Goal: Contribute content

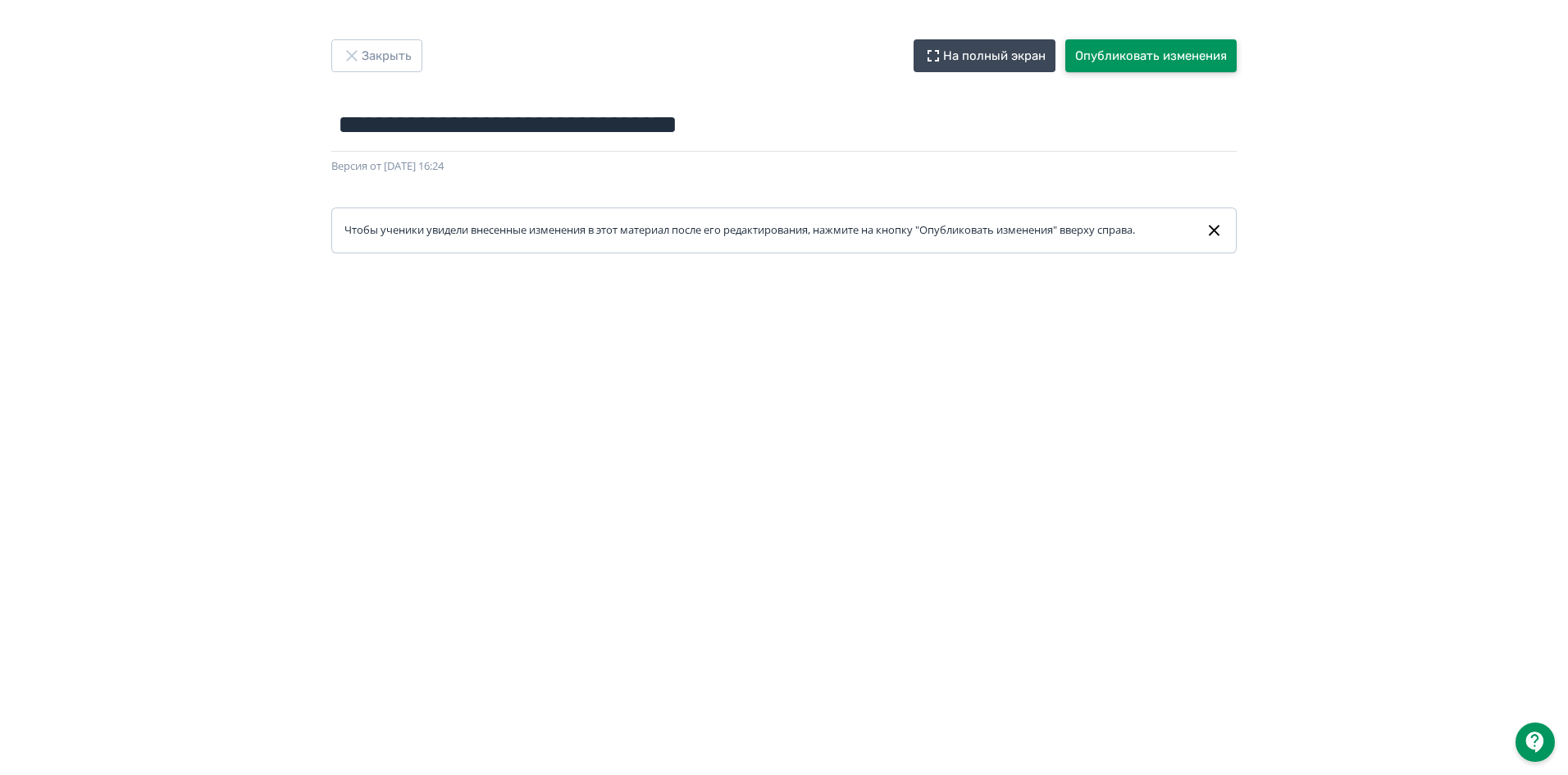
click at [1161, 51] on button "Опубликовать изменения" at bounding box center [1151, 55] width 172 height 32
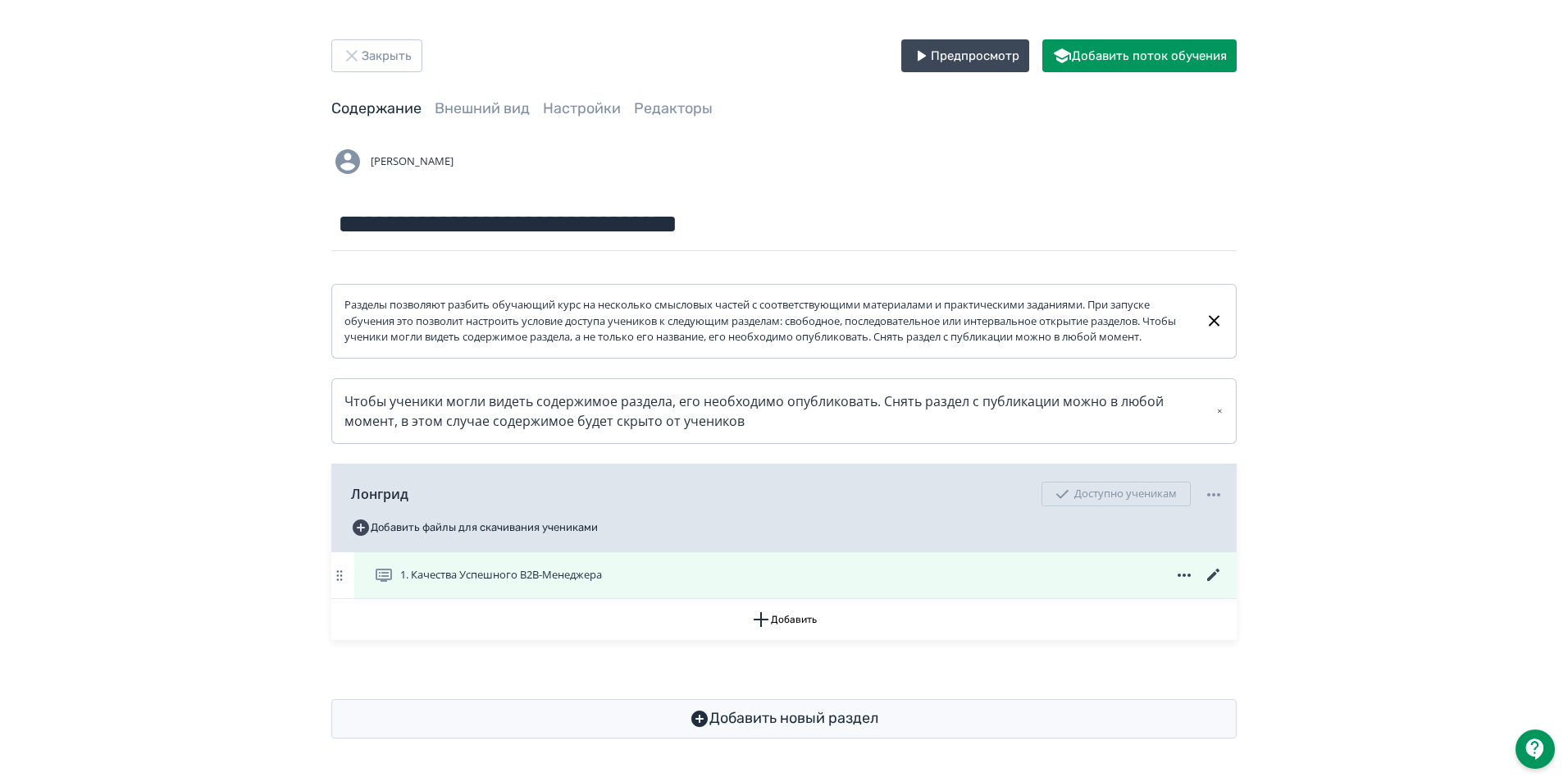
click at [1211, 585] on icon at bounding box center [1213, 575] width 20 height 20
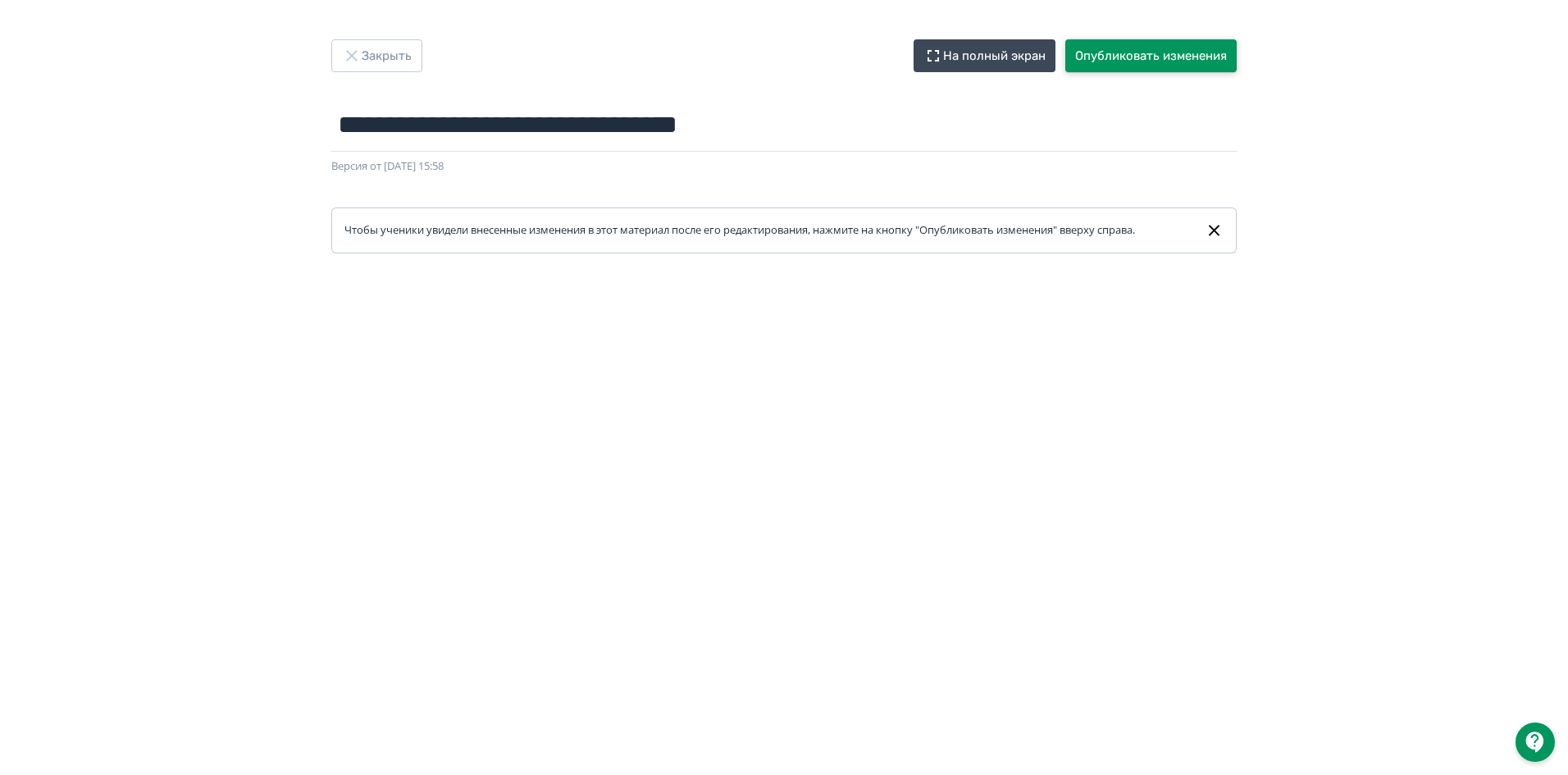
click at [1122, 44] on button "Опубликовать изменения" at bounding box center [1151, 55] width 172 height 32
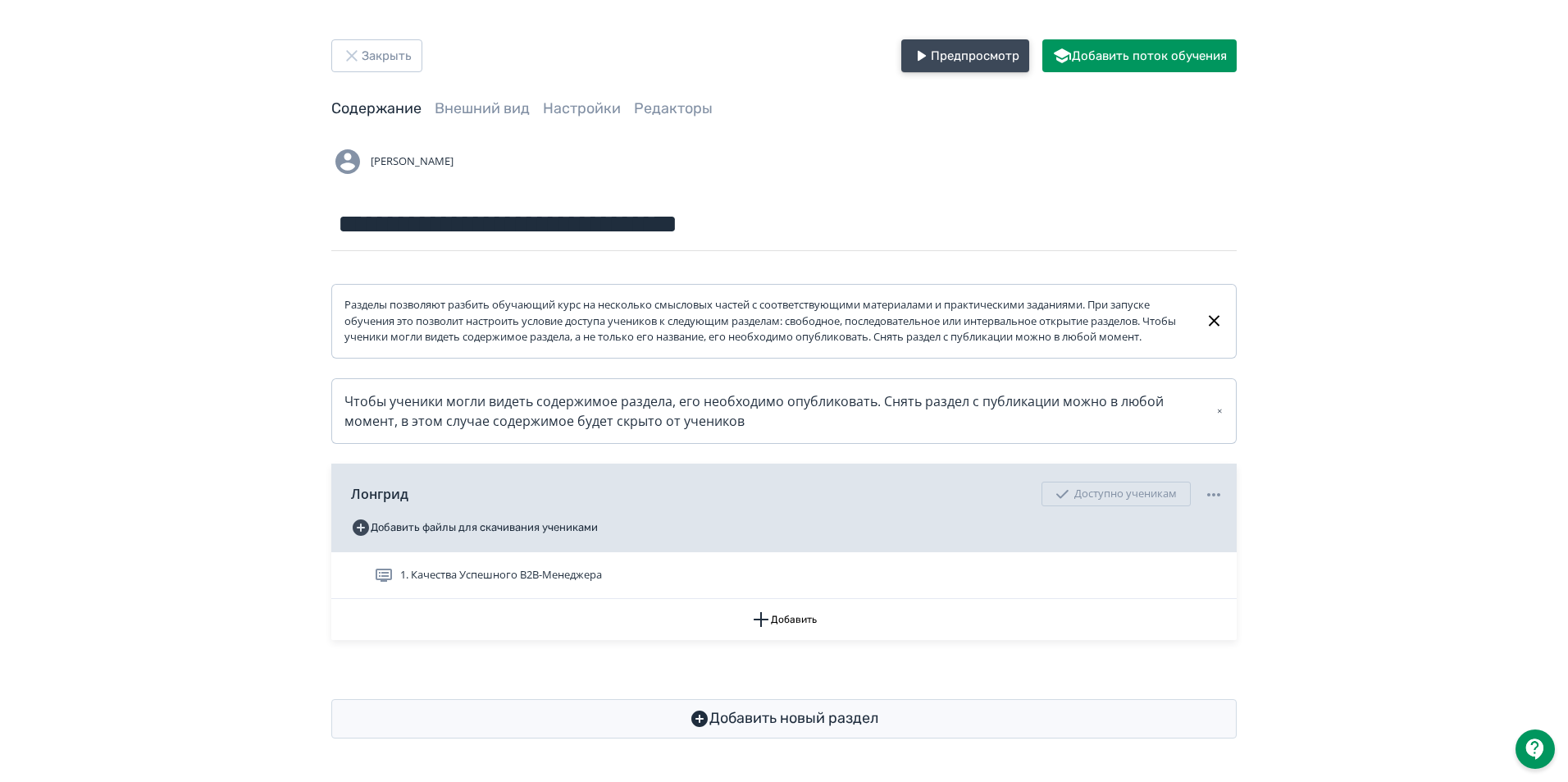
click at [956, 55] on button "Предпросмотр" at bounding box center [965, 55] width 128 height 32
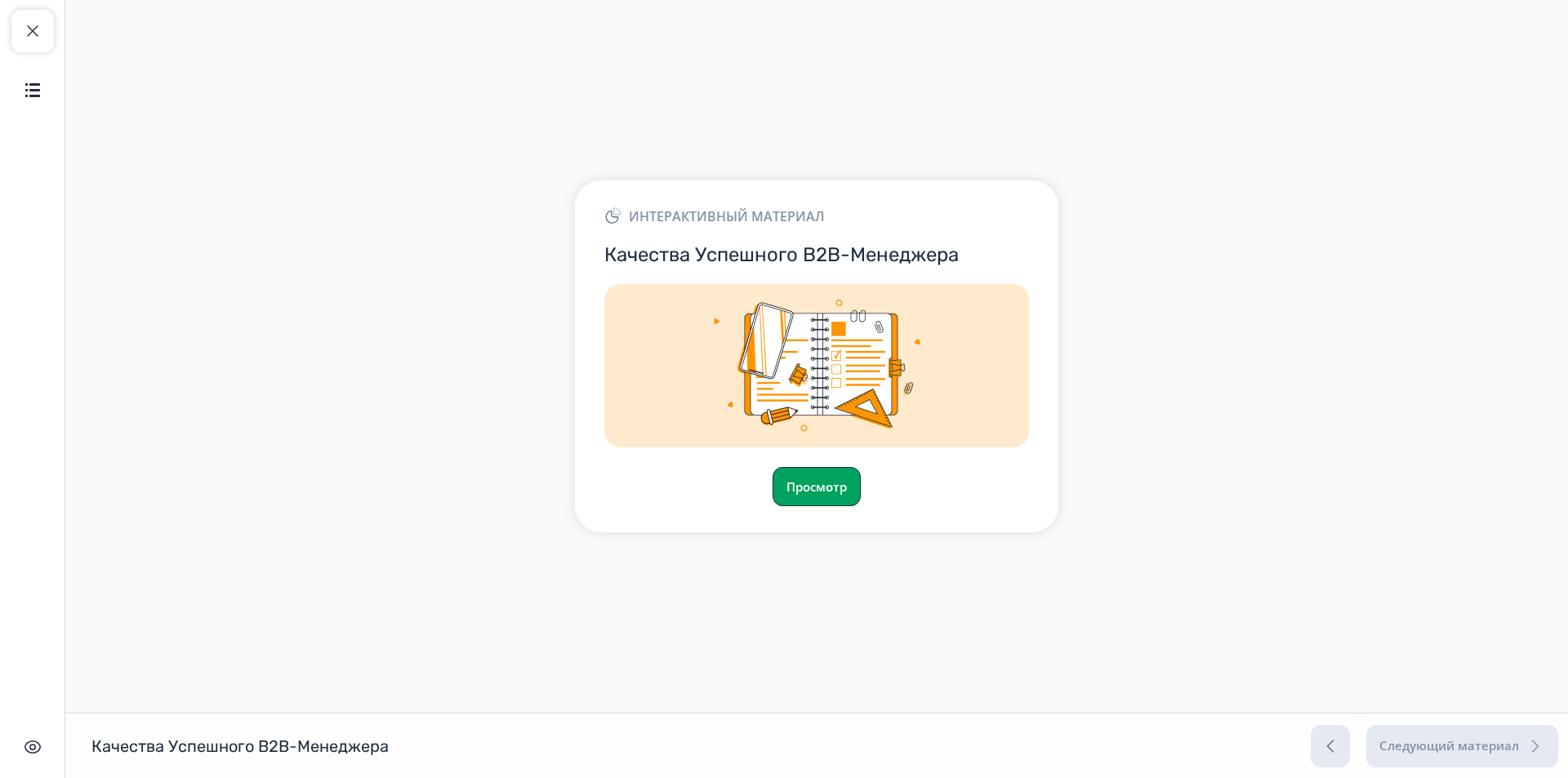
click at [795, 495] on button "Просмотр" at bounding box center [817, 487] width 88 height 39
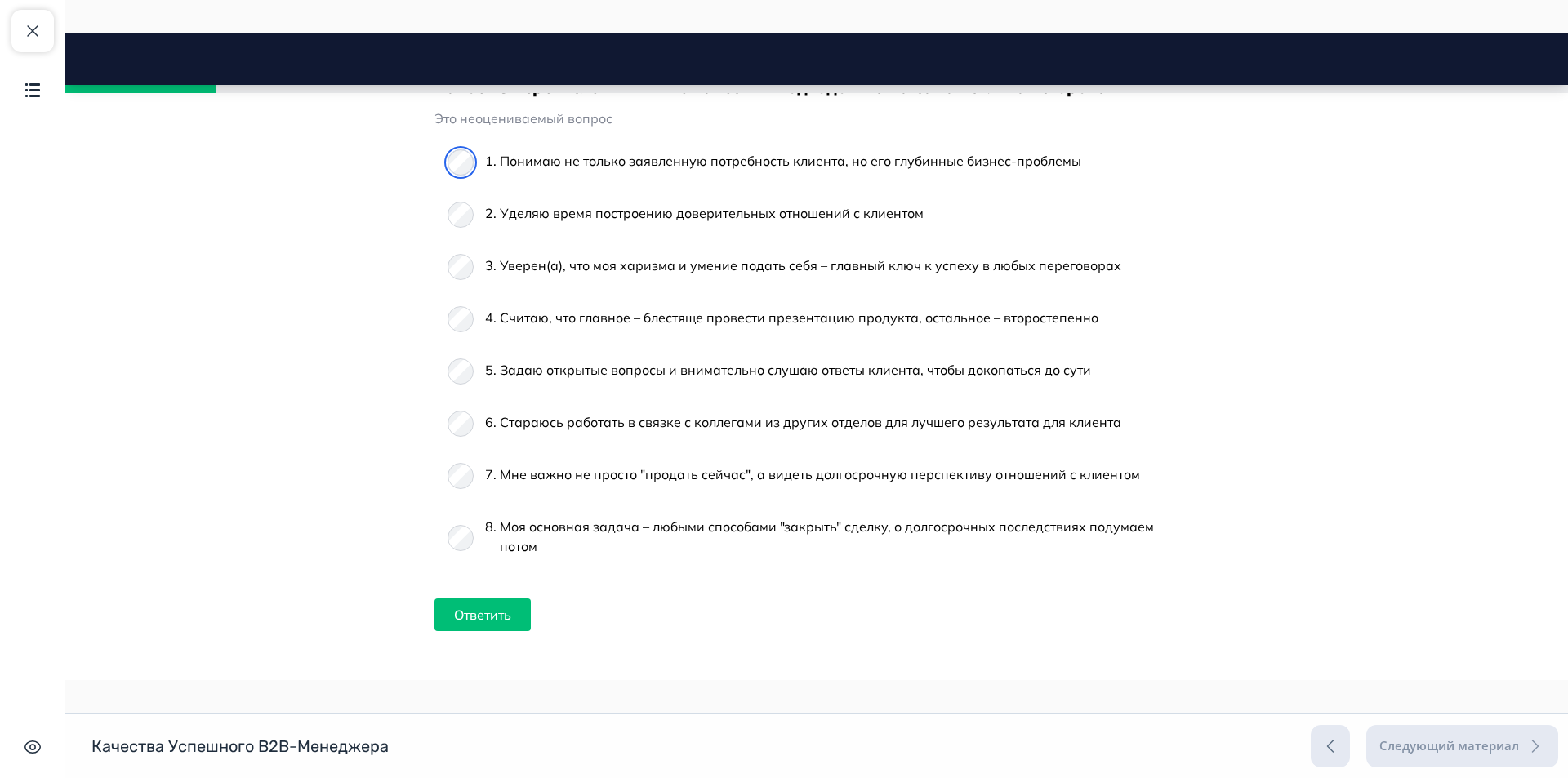
scroll to position [816, 0]
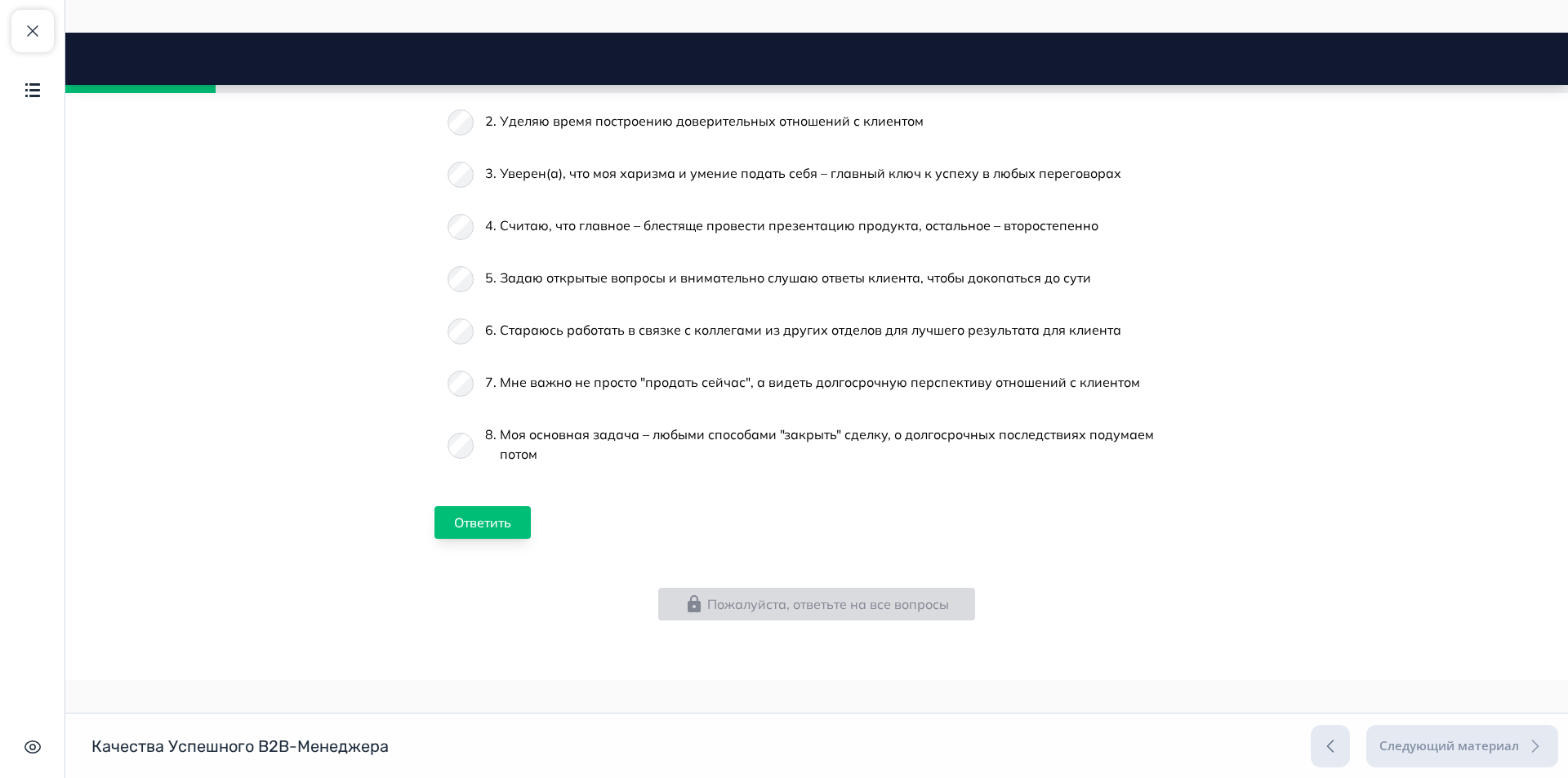
click at [511, 516] on button "Ответить" at bounding box center [482, 522] width 96 height 32
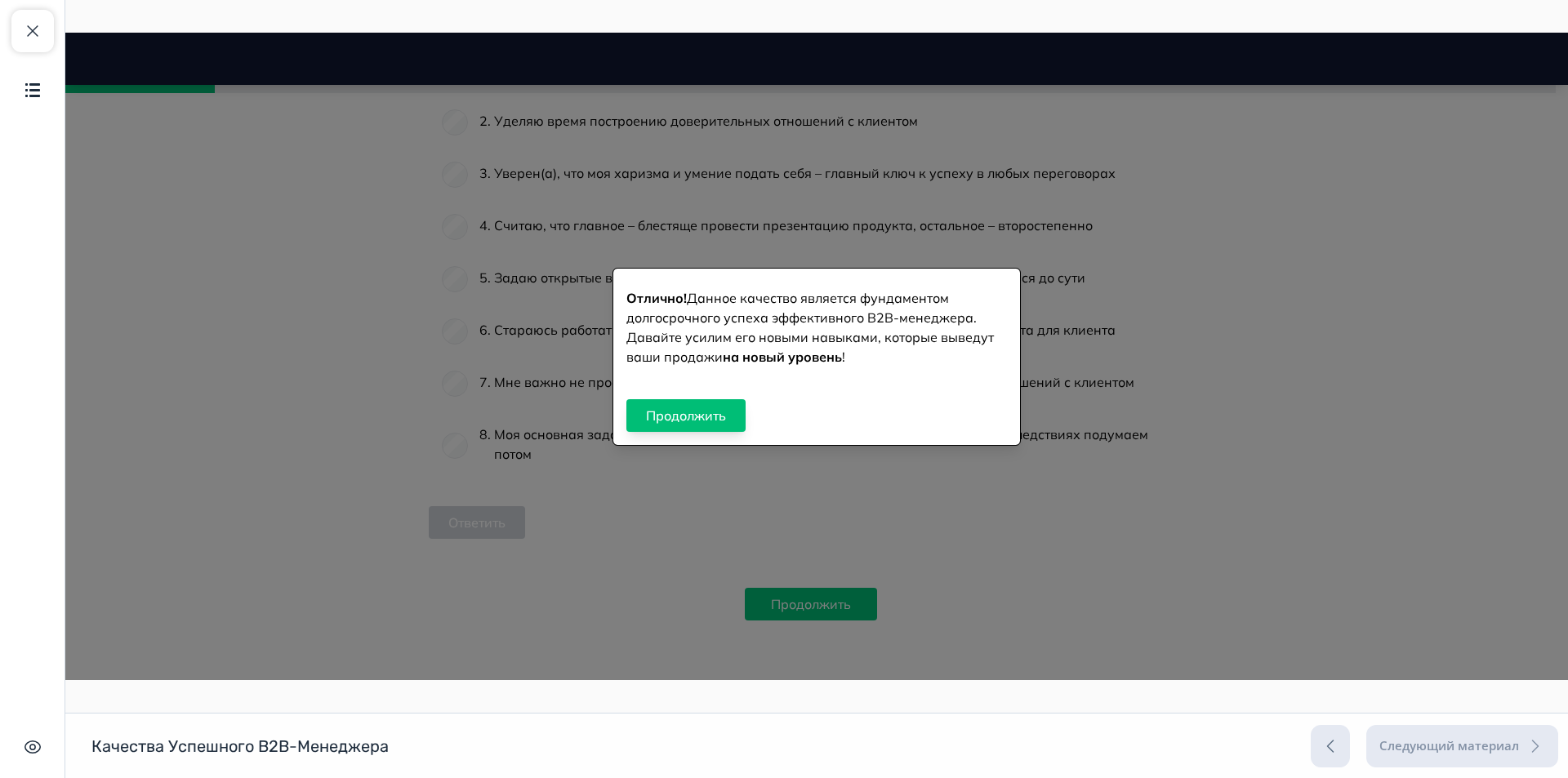
click at [710, 410] on button "Продолжить" at bounding box center [686, 415] width 119 height 32
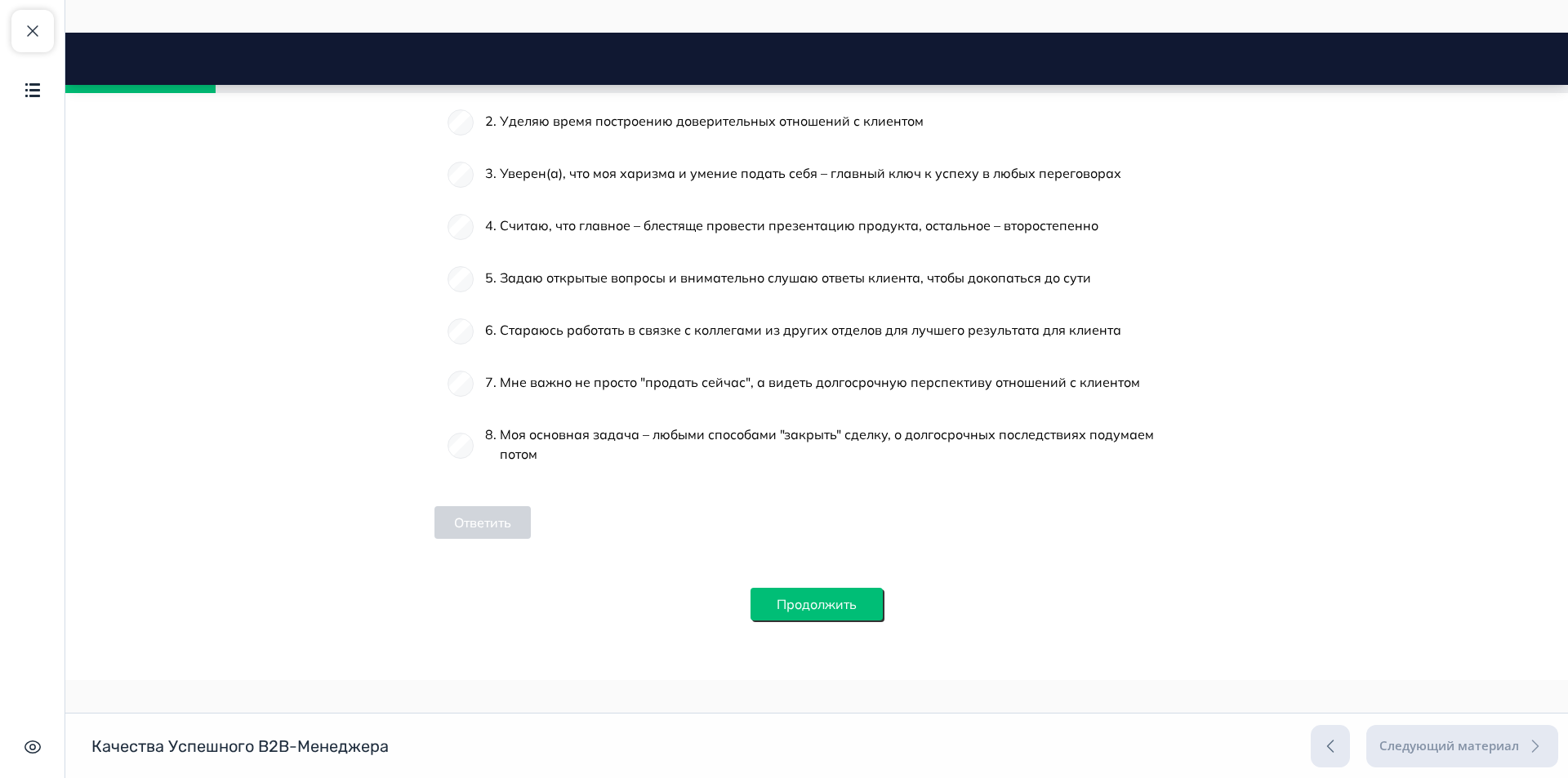
click at [847, 607] on button "Продолжить" at bounding box center [817, 604] width 133 height 32
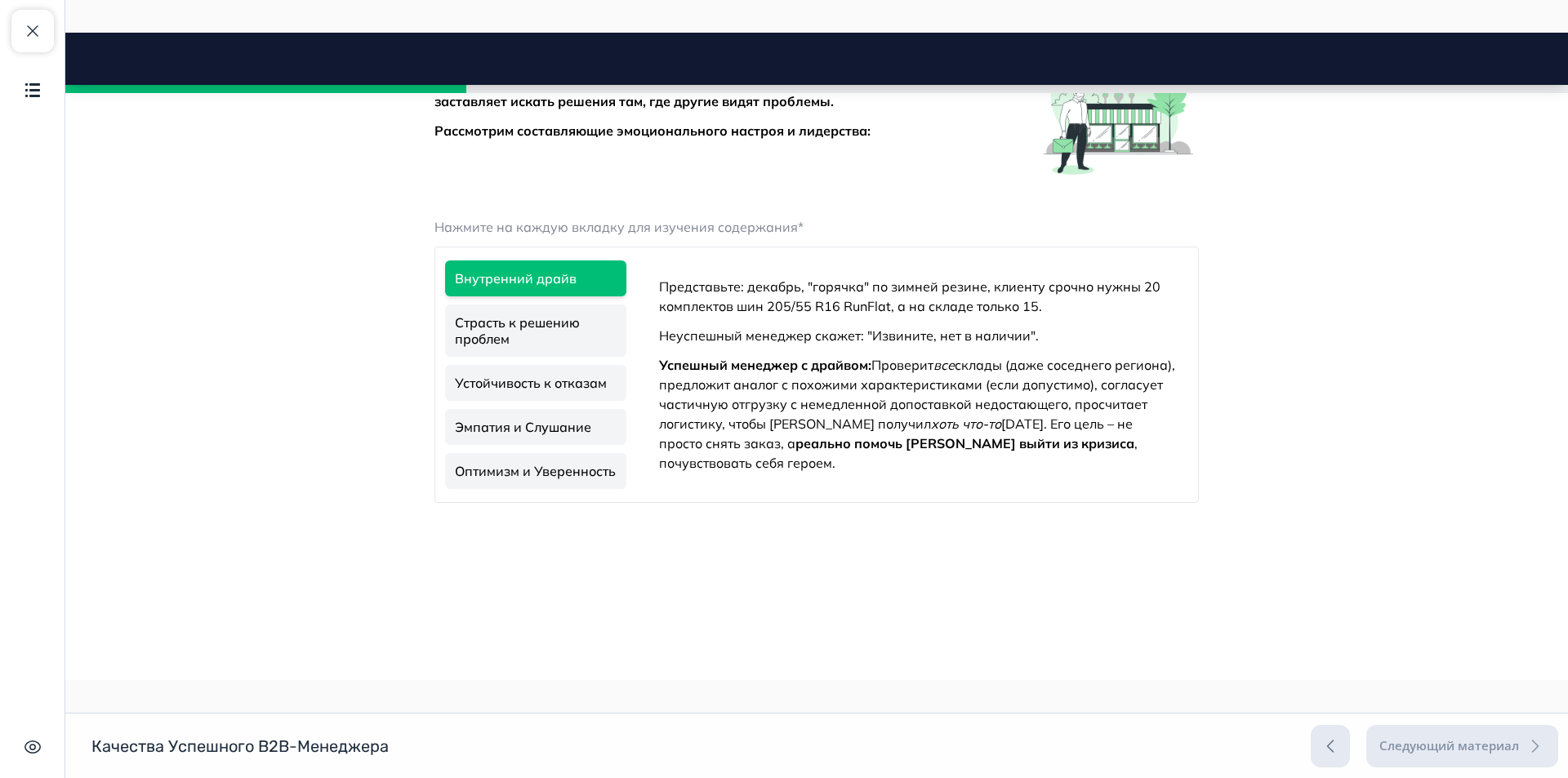
scroll to position [1705, 0]
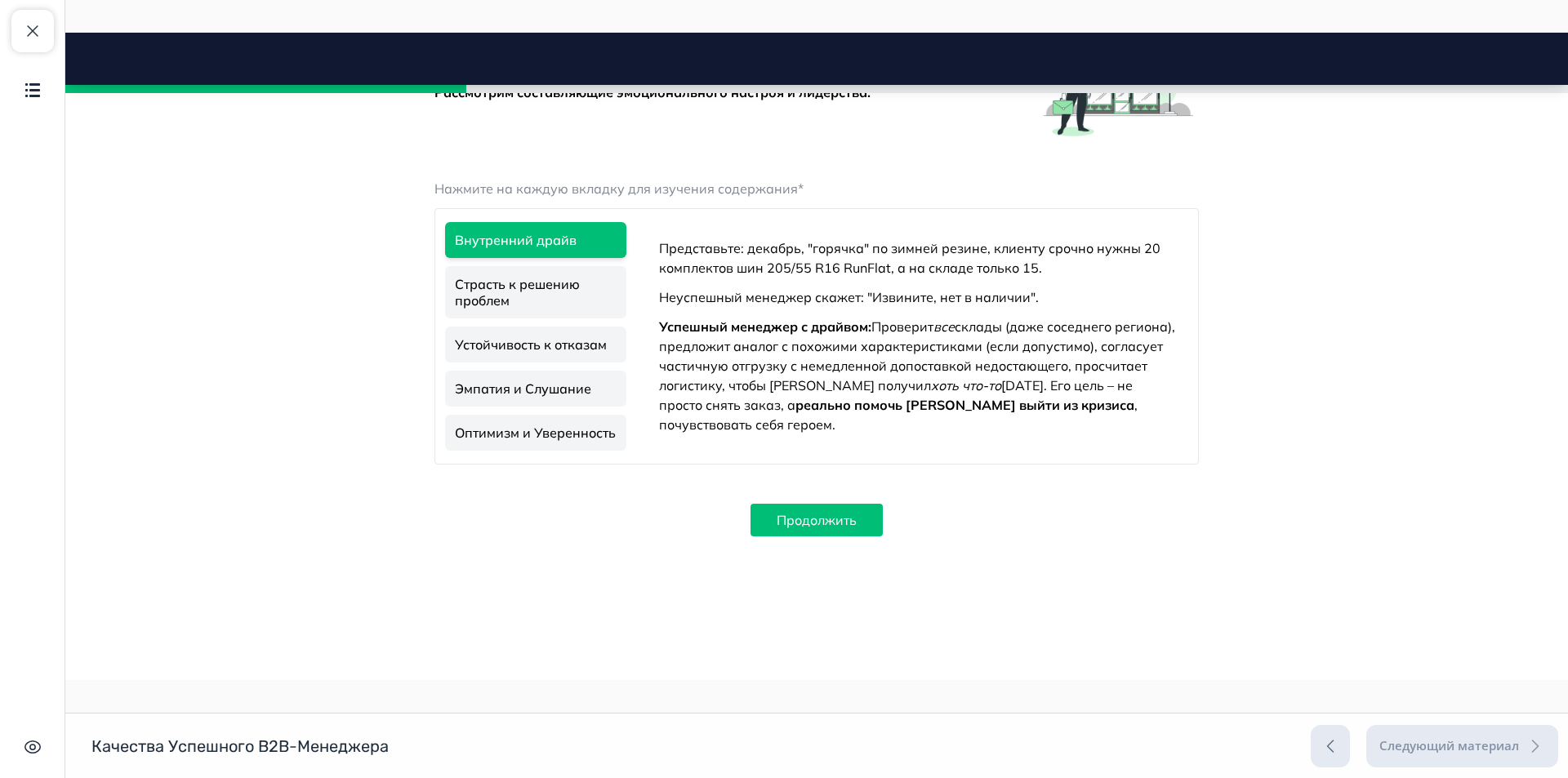
click at [544, 392] on link "Эмпатия и Слушание" at bounding box center [535, 388] width 181 height 36
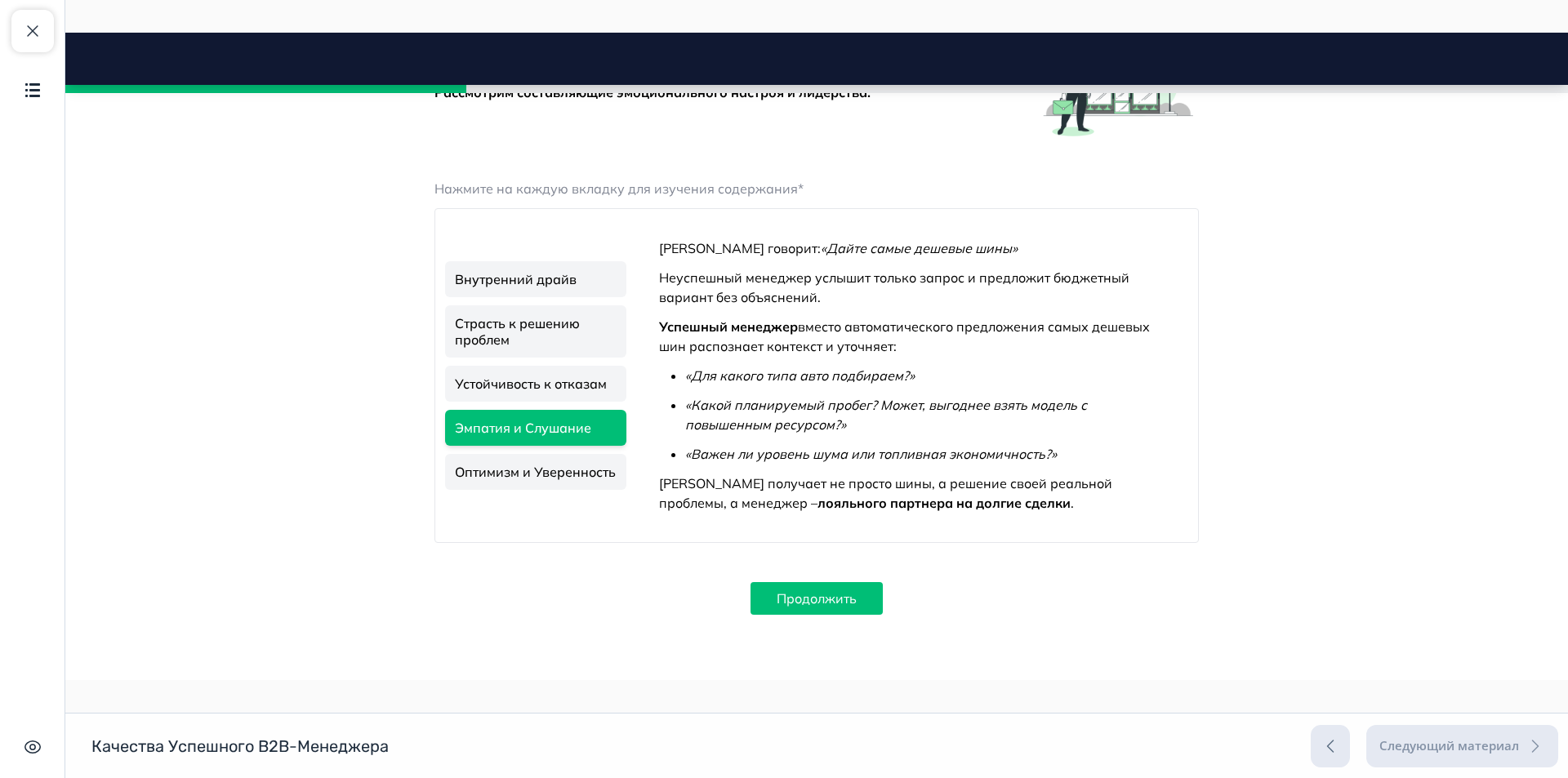
click at [501, 472] on link "Оптимизм и Уверенность" at bounding box center [535, 471] width 181 height 36
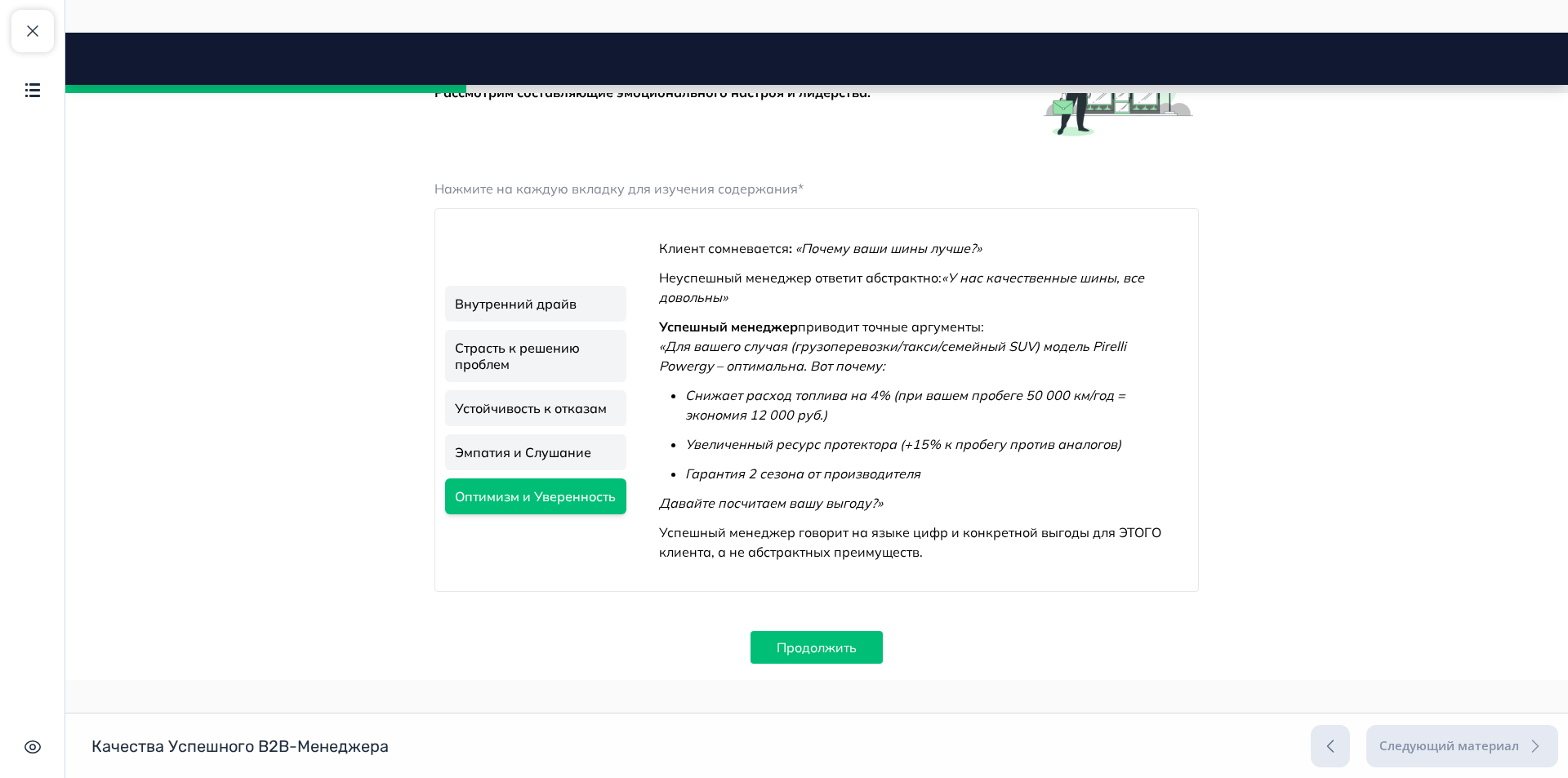
click at [498, 446] on link "Эмпатия и Слушание" at bounding box center [535, 452] width 181 height 36
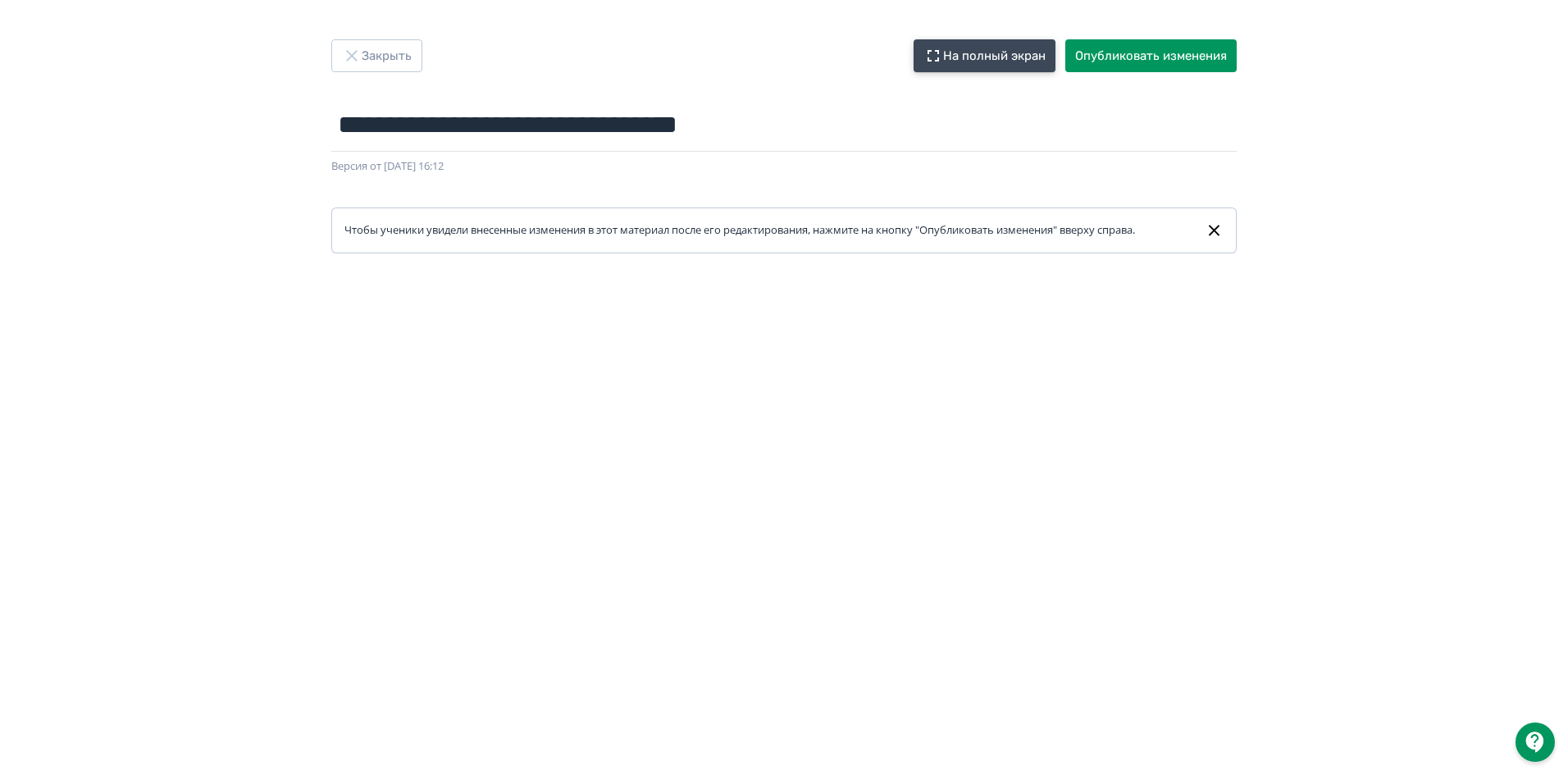
click at [984, 55] on button "На полный экран" at bounding box center [984, 55] width 142 height 32
click at [1198, 53] on button "Опубликовать изменения" at bounding box center [1151, 55] width 172 height 32
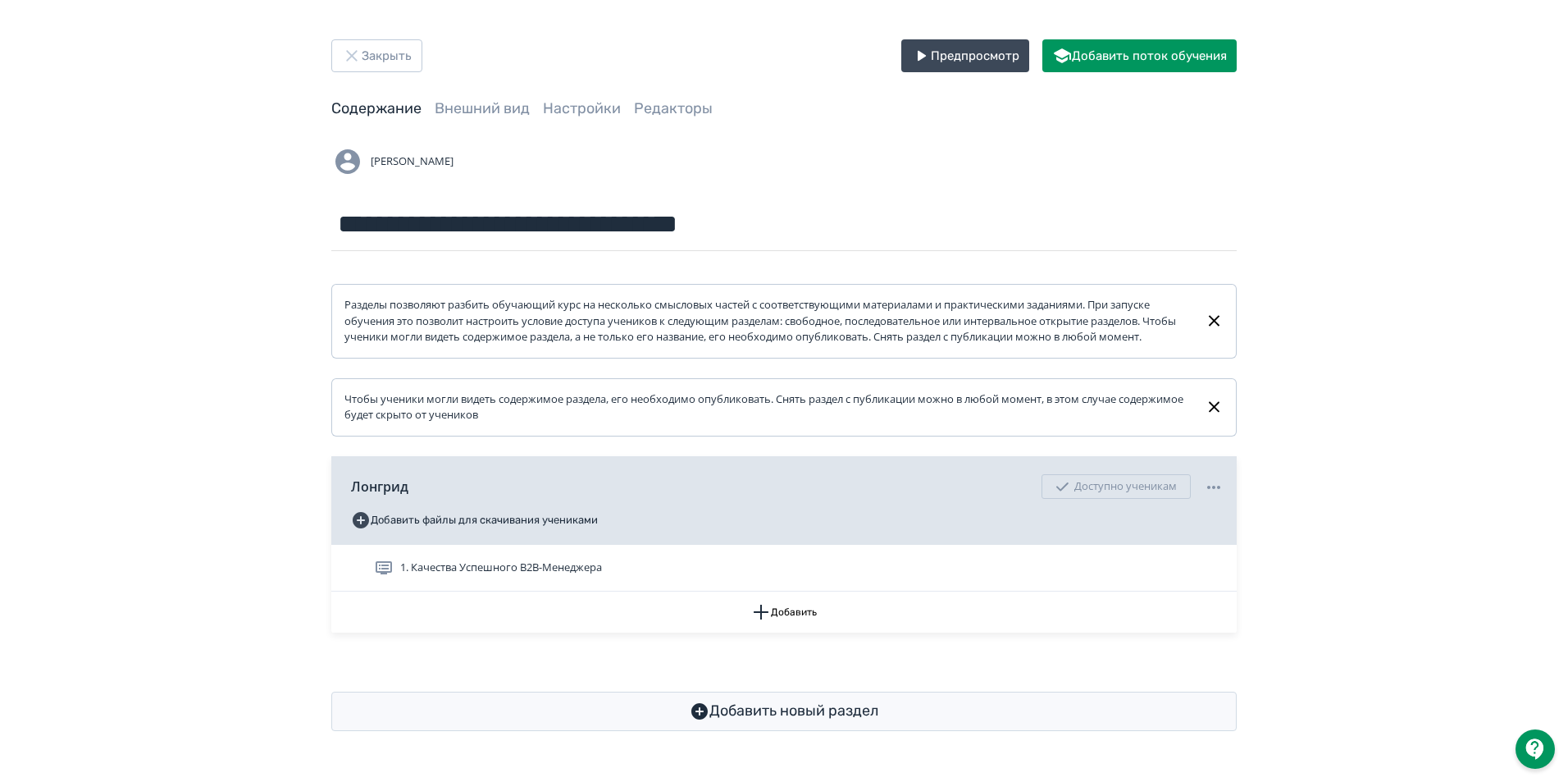
scroll to position [4, 0]
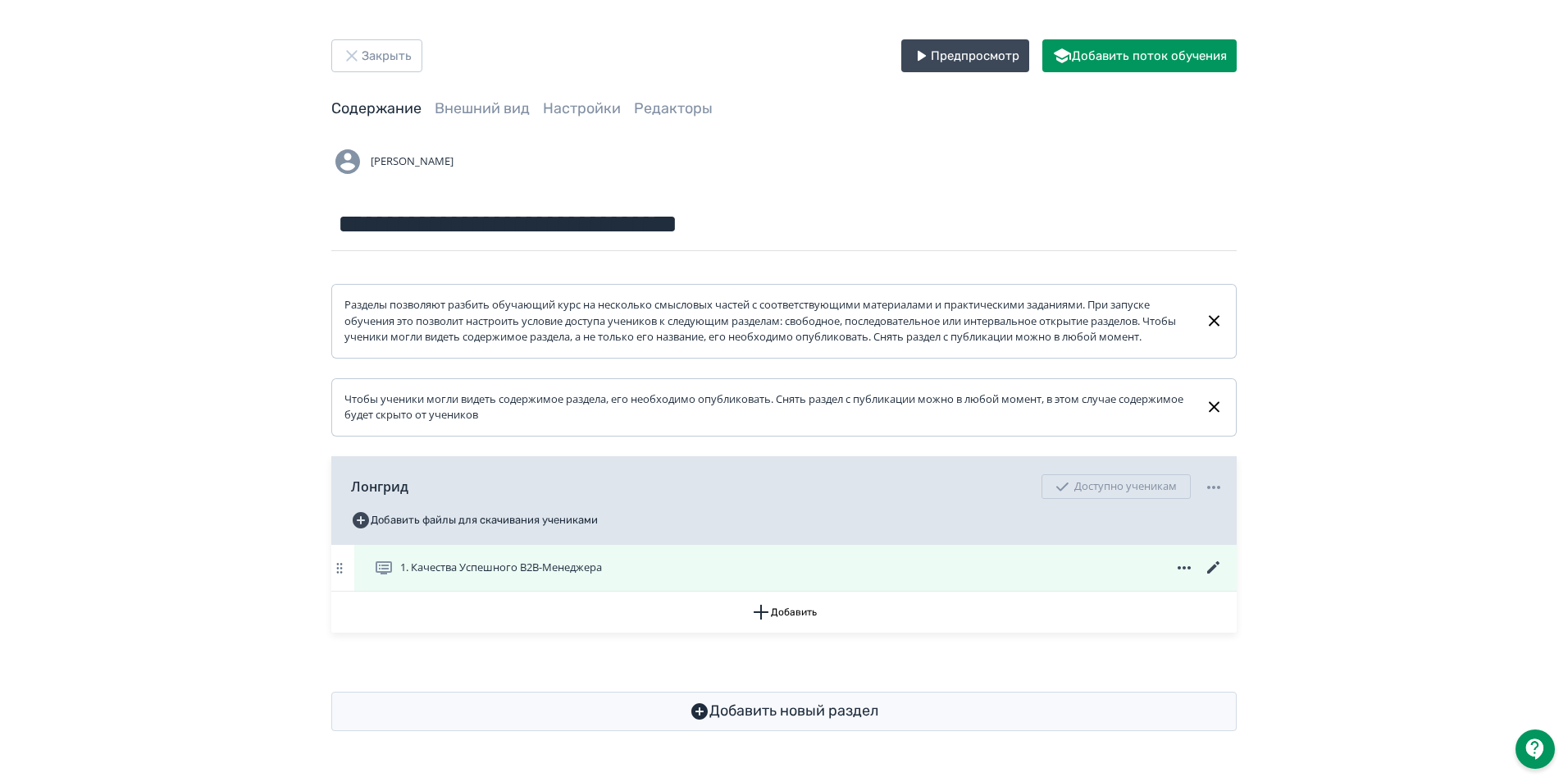
click at [1208, 574] on icon at bounding box center [1213, 567] width 12 height 12
